Goal: Find specific page/section: Find specific page/section

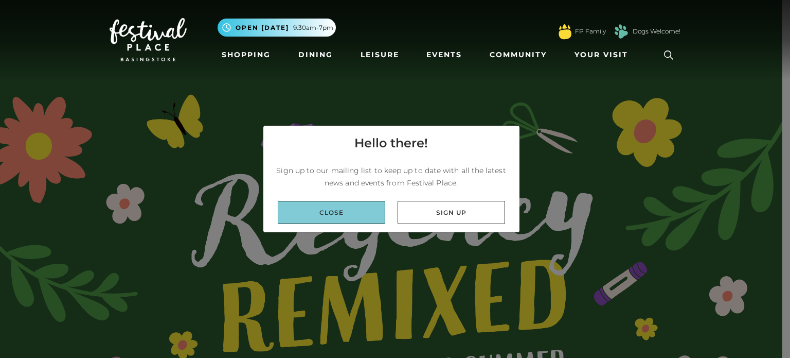
click at [295, 207] on link "Close" at bounding box center [332, 212] width 108 height 23
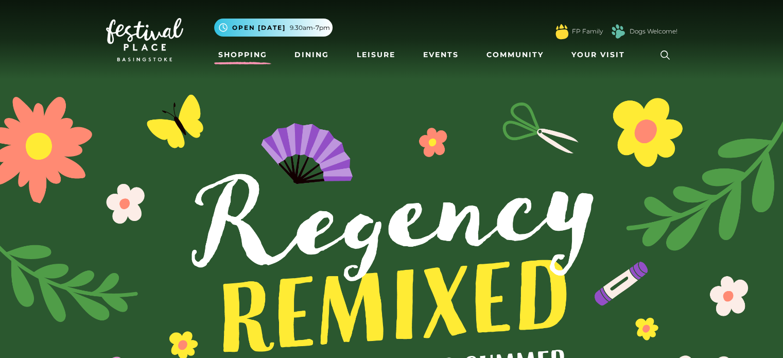
click at [248, 53] on link "Shopping" at bounding box center [242, 54] width 57 height 19
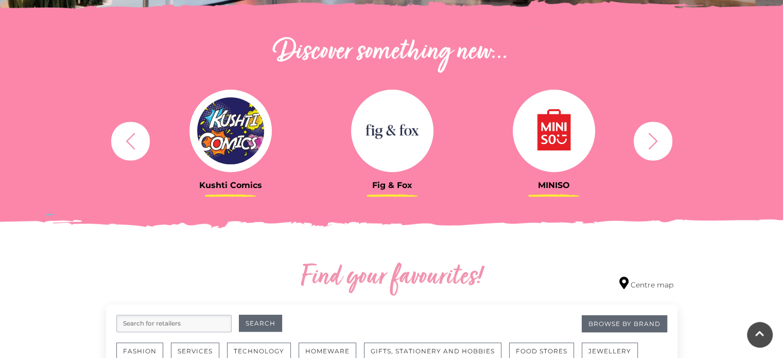
scroll to position [344, 0]
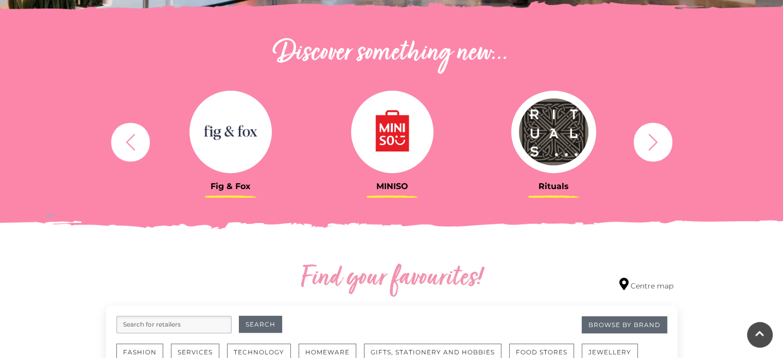
click at [112, 128] on div "Rituals Toytown Søstrene Grene Kushti Comics Fig & Fox MINISO" at bounding box center [391, 141] width 587 height 127
click at [117, 133] on button "button" at bounding box center [130, 141] width 39 height 39
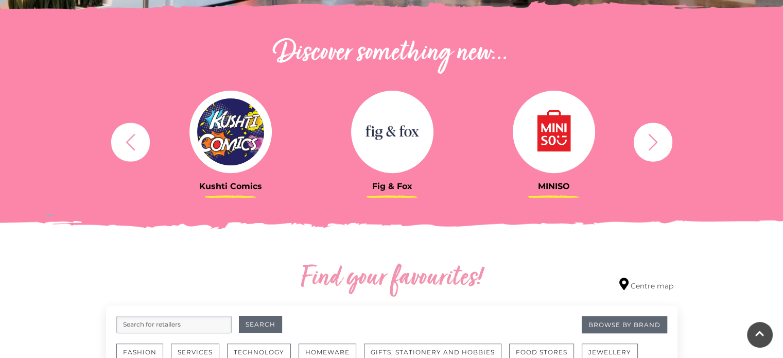
click at [232, 150] on img at bounding box center [230, 132] width 82 height 82
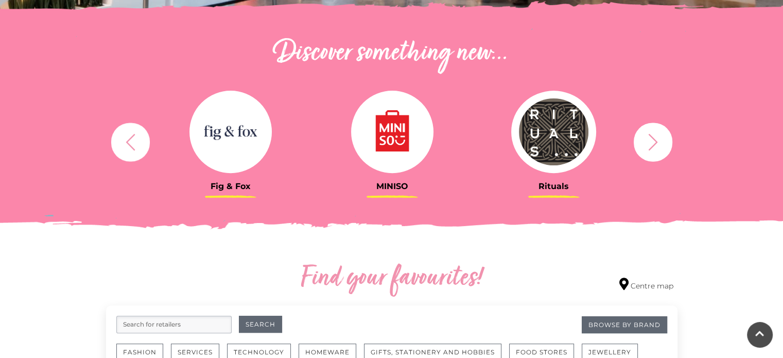
click at [640, 144] on button "button" at bounding box center [652, 141] width 39 height 39
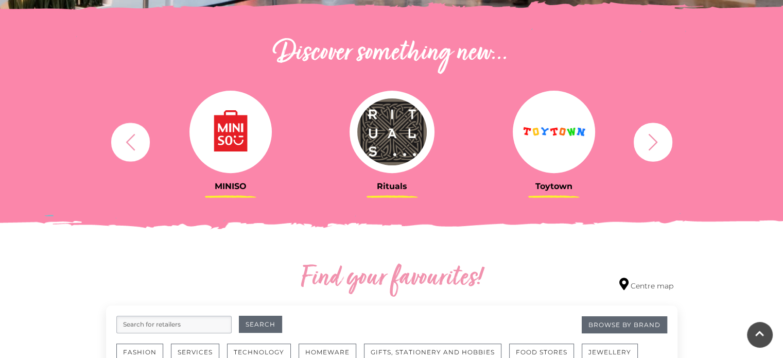
click at [640, 144] on button "button" at bounding box center [652, 141] width 39 height 39
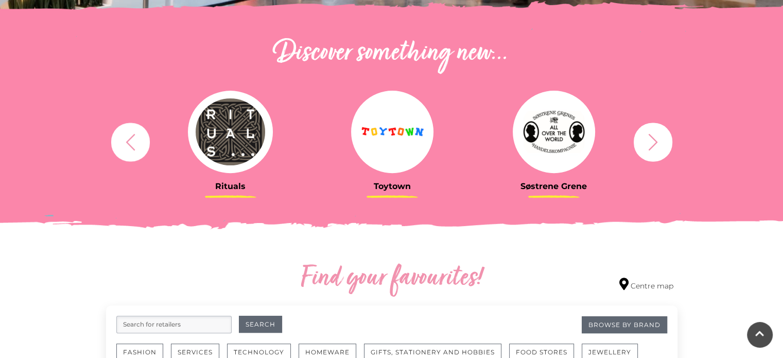
click at [640, 144] on button "button" at bounding box center [652, 141] width 39 height 39
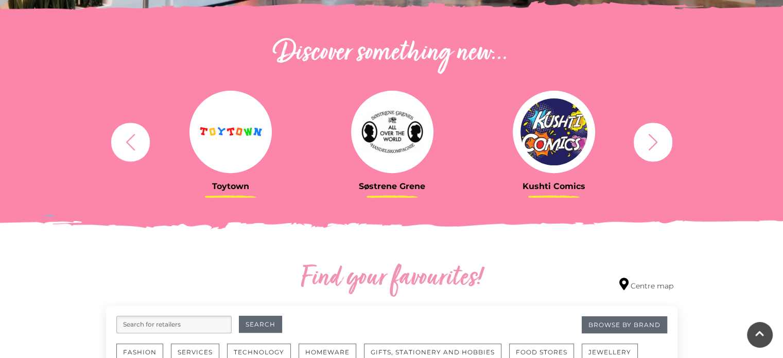
click at [640, 144] on button "button" at bounding box center [652, 141] width 39 height 39
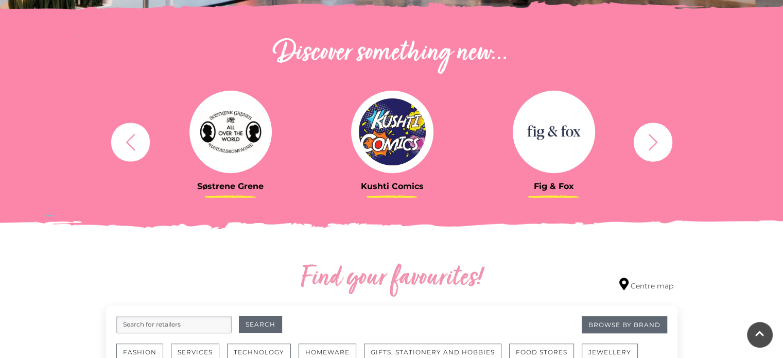
click at [640, 144] on button "button" at bounding box center [652, 141] width 39 height 39
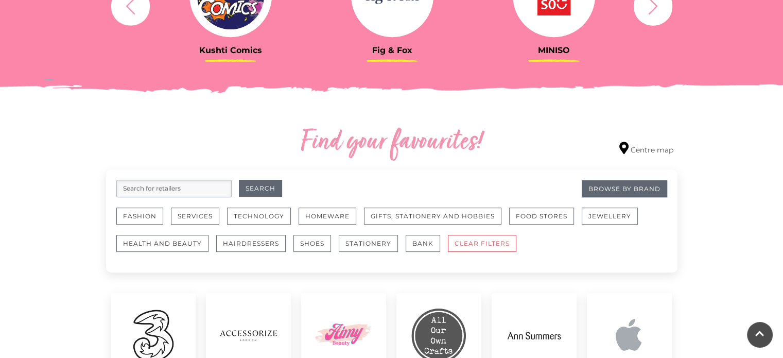
scroll to position [471, 0]
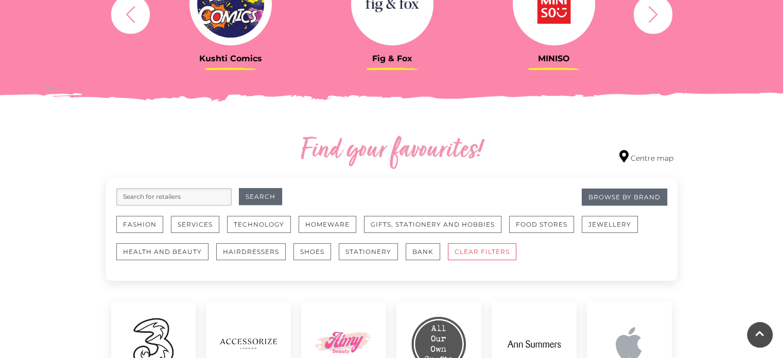
click at [193, 198] on input "search" at bounding box center [173, 196] width 115 height 17
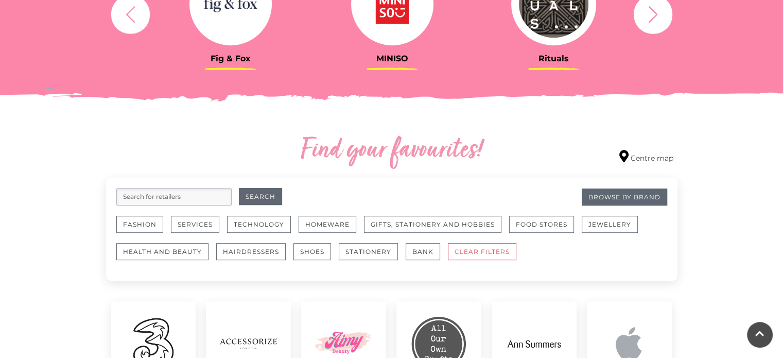
type input "h"
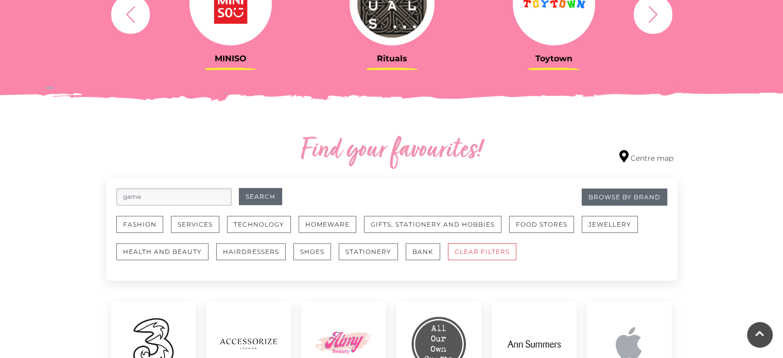
type input "game"
click at [239, 188] on button "Search" at bounding box center [260, 196] width 43 height 17
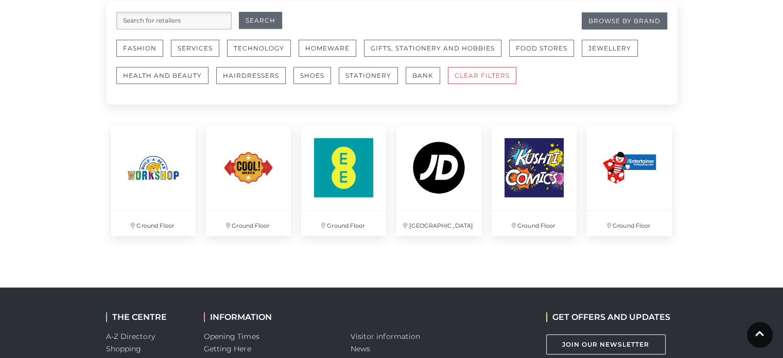
scroll to position [648, 0]
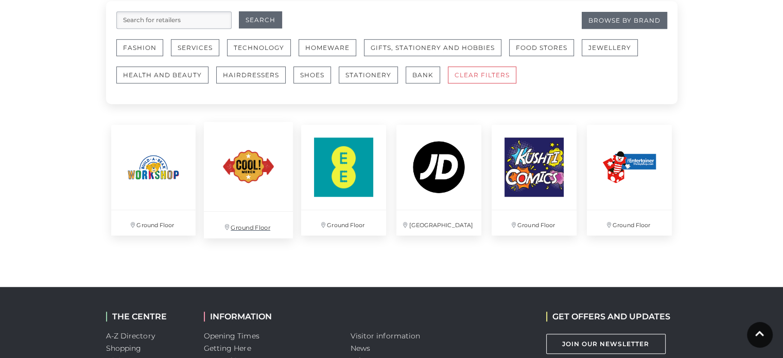
click at [256, 163] on img at bounding box center [248, 166] width 89 height 89
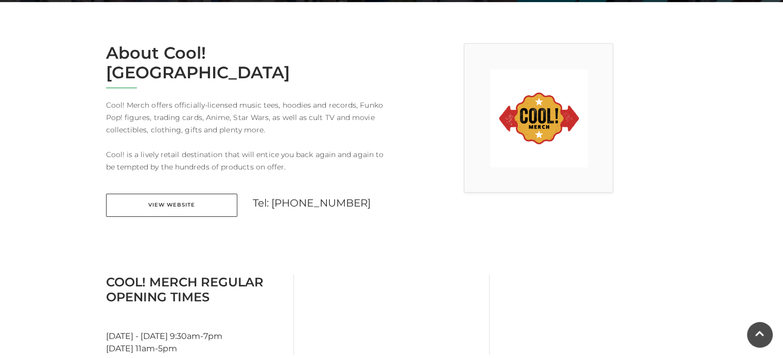
scroll to position [256, 0]
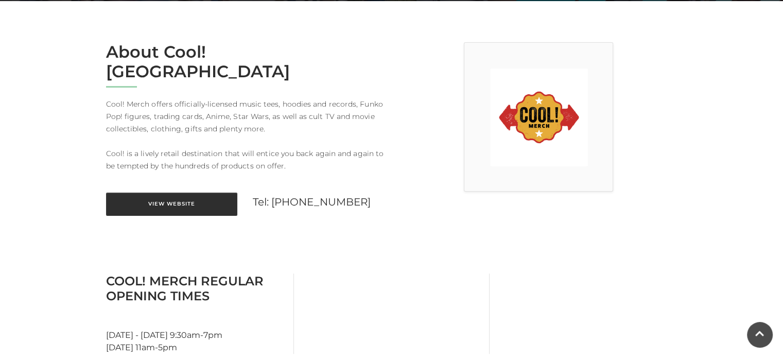
click at [214, 192] on link "View Website" at bounding box center [171, 203] width 131 height 23
